Goal: Transaction & Acquisition: Purchase product/service

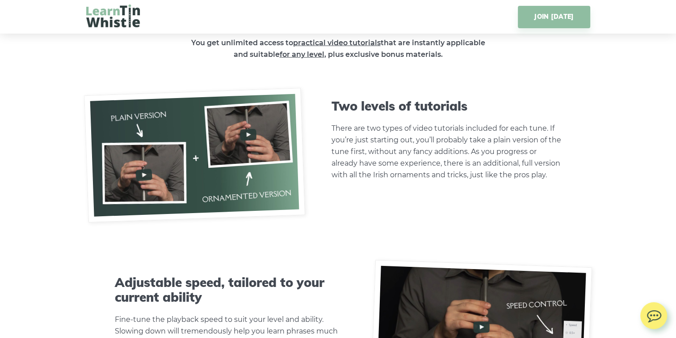
scroll to position [2459, 0]
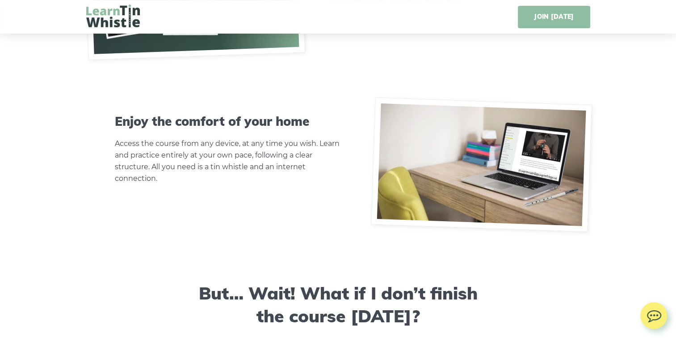
click at [554, 13] on link "JOIN [DATE]" at bounding box center [554, 17] width 72 height 22
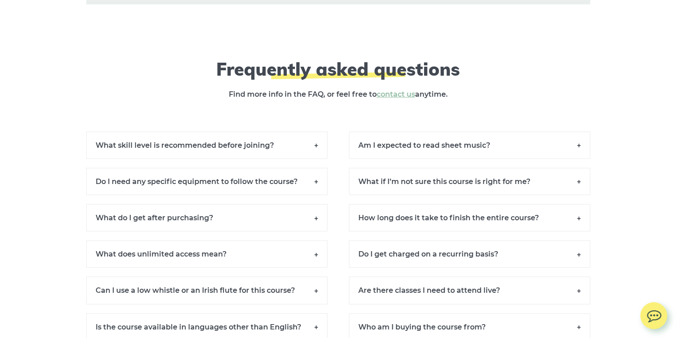
scroll to position [6147, 0]
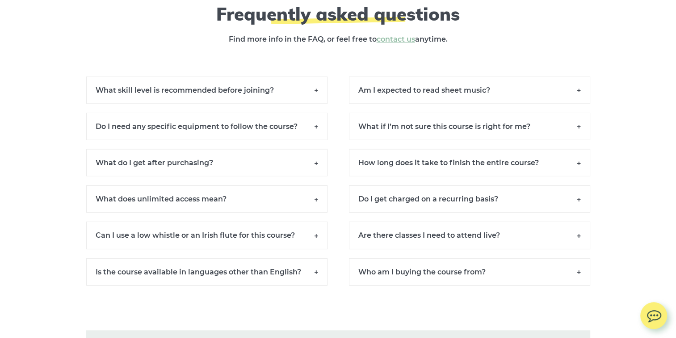
click at [316, 98] on h6 "What skill level is recommended before joining?" at bounding box center [206, 89] width 241 height 27
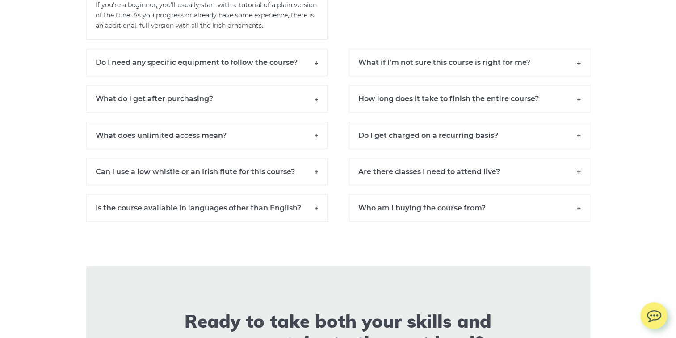
scroll to position [6281, 0]
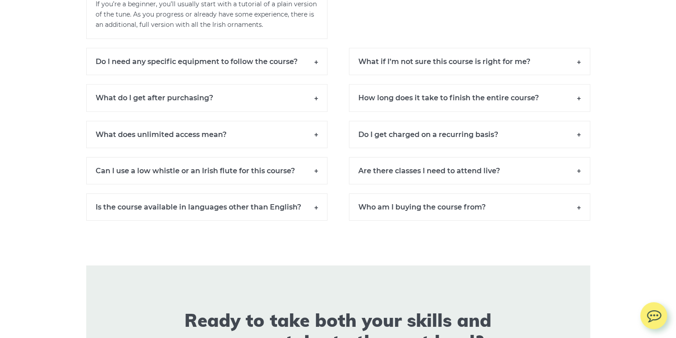
click at [316, 102] on h6 "What do I get after purchasing?" at bounding box center [206, 97] width 241 height 27
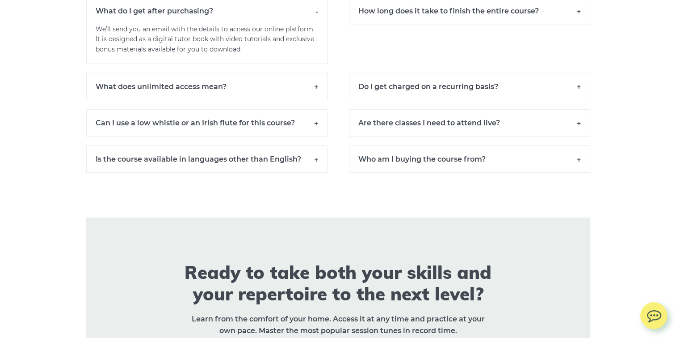
scroll to position [6370, 0]
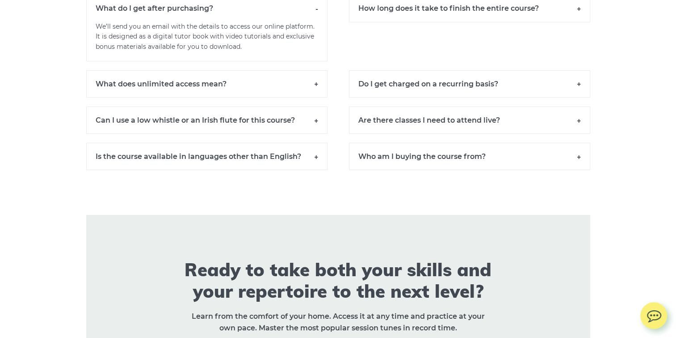
click at [315, 88] on h6 "What does unlimited access mean?" at bounding box center [206, 83] width 241 height 27
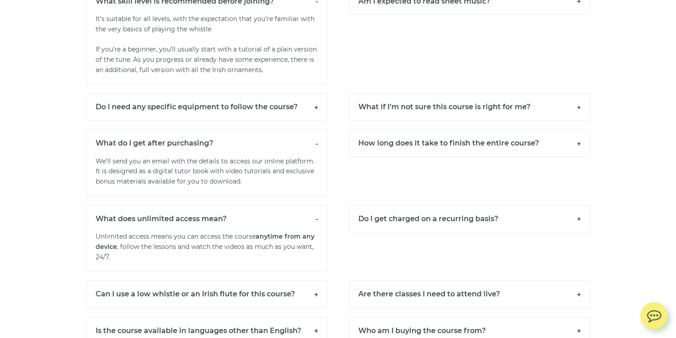
scroll to position [6236, 0]
click at [578, 111] on h6 "What if I’m not sure this course is right for me?" at bounding box center [469, 106] width 241 height 27
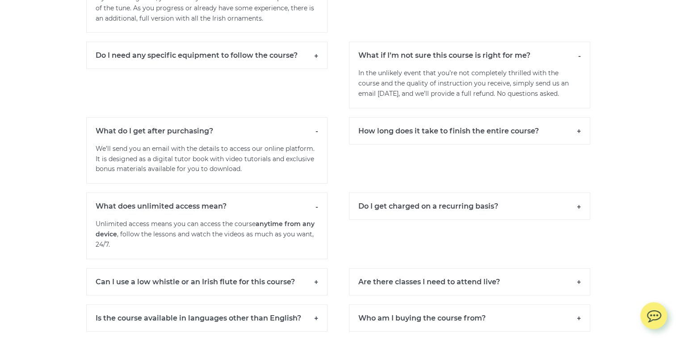
scroll to position [6326, 0]
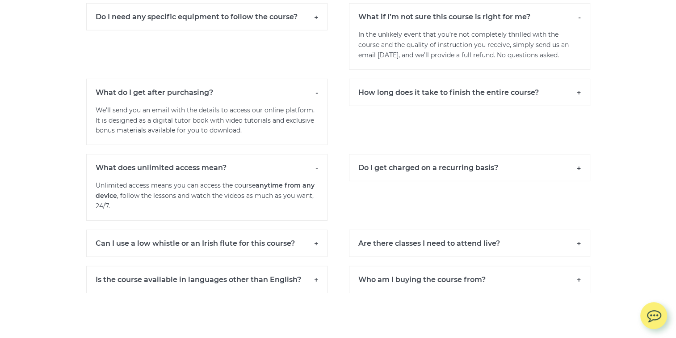
click at [579, 94] on h6 "How long does it take to finish the entire course?" at bounding box center [469, 92] width 241 height 27
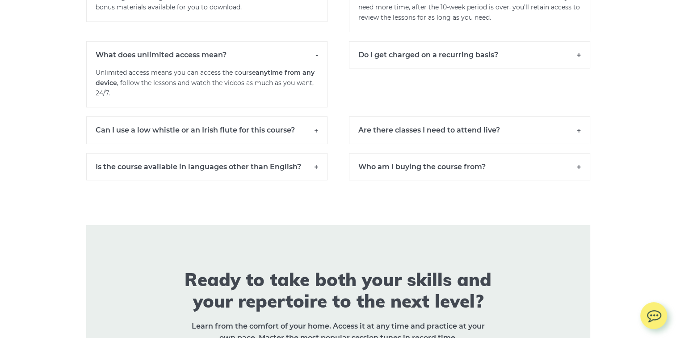
scroll to position [6460, 0]
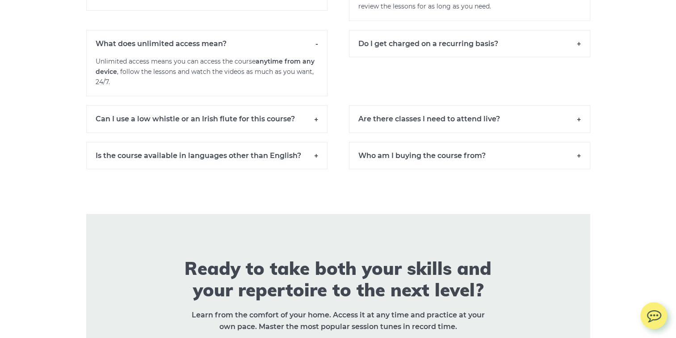
click at [582, 50] on h6 "Do I get charged on a recurring basis?" at bounding box center [469, 43] width 241 height 27
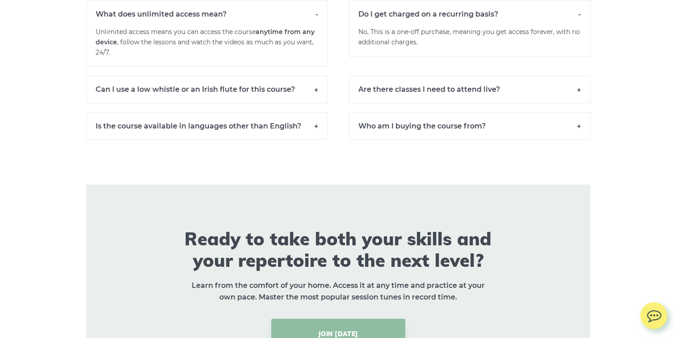
scroll to position [6505, 0]
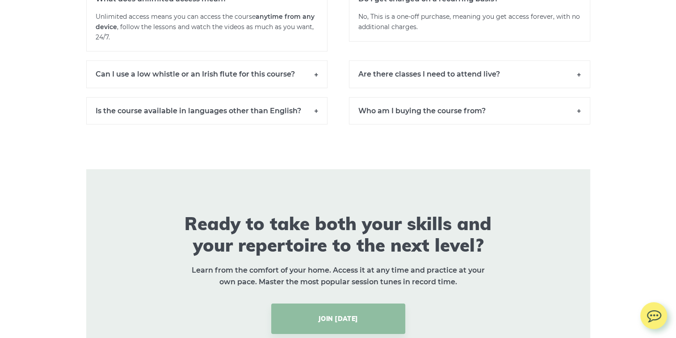
click at [580, 79] on h6 "Are there classes I need to attend live?" at bounding box center [469, 73] width 241 height 27
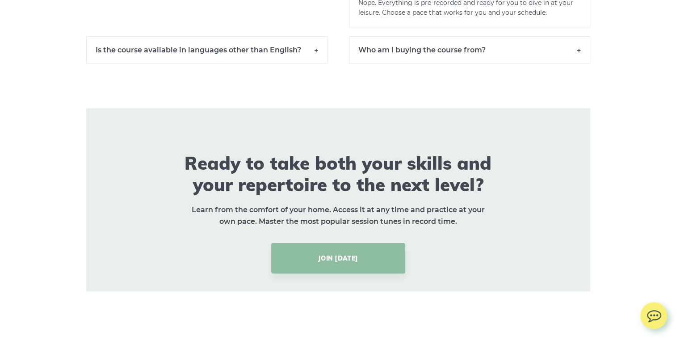
scroll to position [6640, 0]
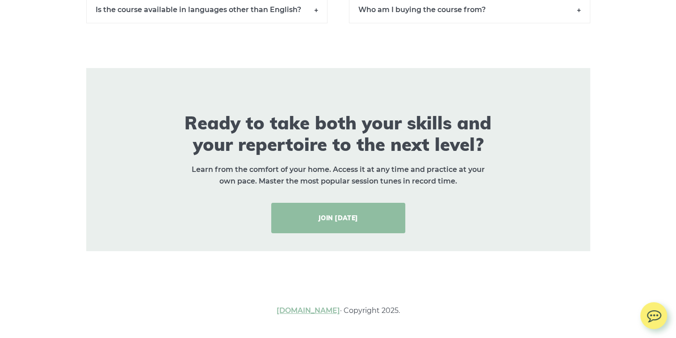
click at [349, 216] on link "JOIN [DATE]" at bounding box center [338, 218] width 134 height 30
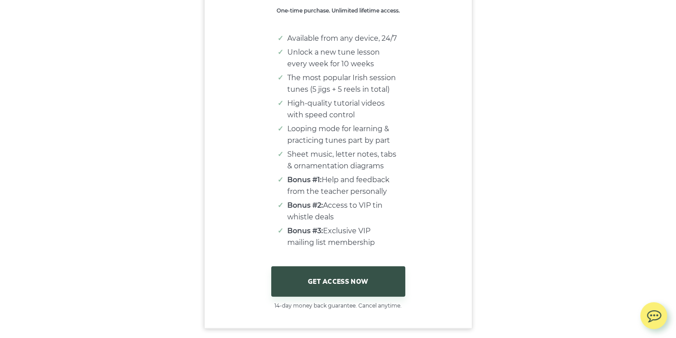
scroll to position [5566, 0]
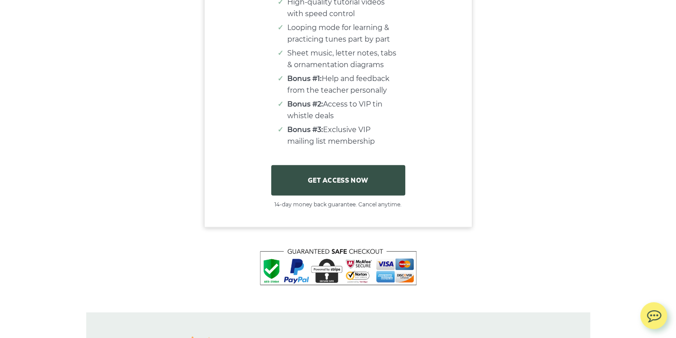
click at [346, 186] on link "GET ACCESS NOW" at bounding box center [338, 180] width 134 height 30
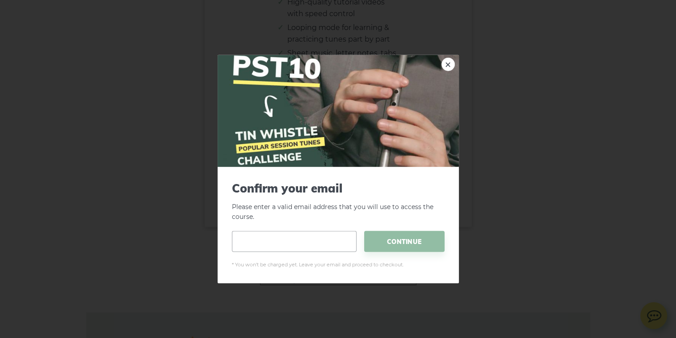
click at [285, 236] on input "email" at bounding box center [294, 241] width 125 height 21
type input "**********"
click at [404, 238] on span "CONTINUE" at bounding box center [404, 241] width 80 height 21
